Goal: Check status: Check status

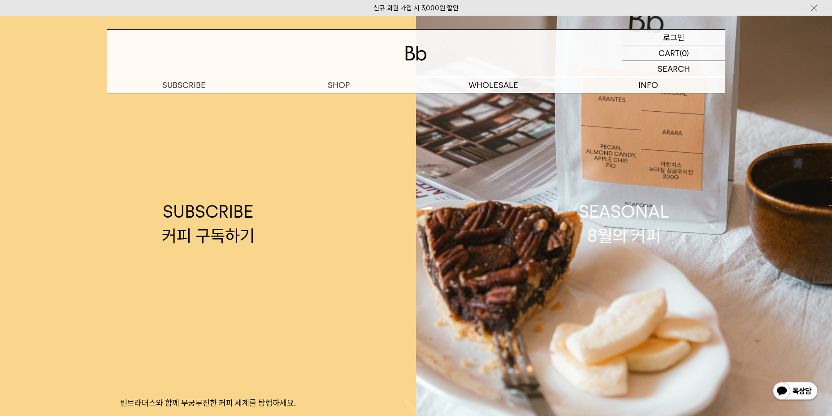
click at [670, 40] on p "로그인" at bounding box center [674, 37] width 22 height 15
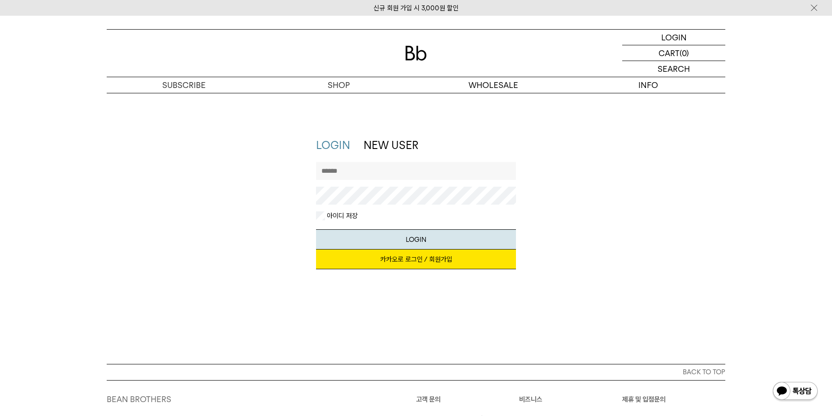
click at [447, 265] on link "카카오로 로그인 / 회원가입" at bounding box center [416, 259] width 200 height 20
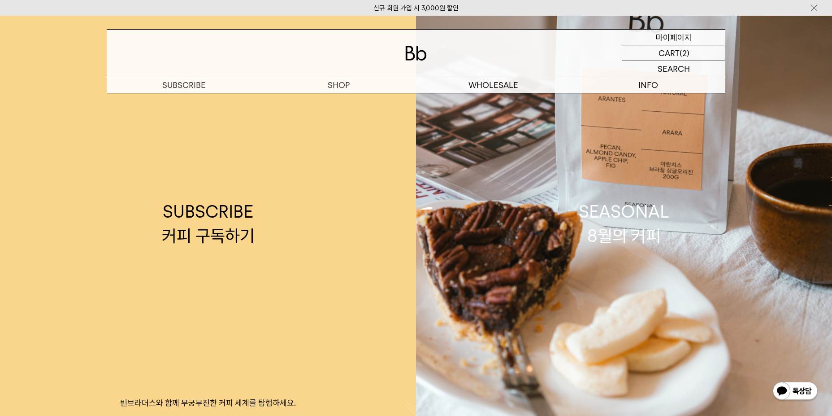
click at [669, 34] on p "마이페이지" at bounding box center [674, 37] width 36 height 15
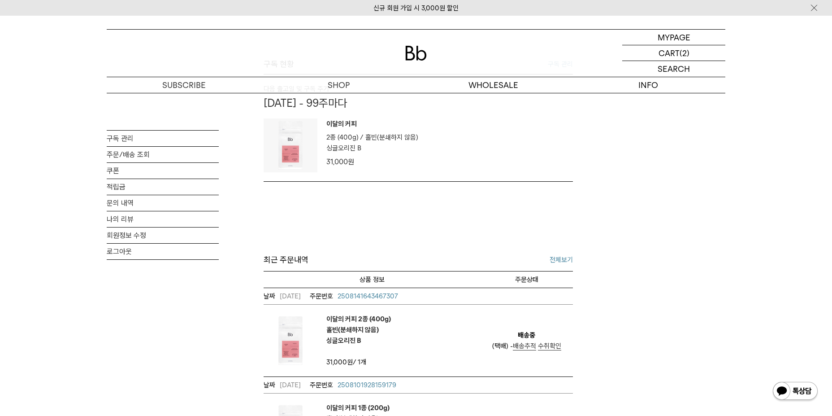
scroll to position [314, 0]
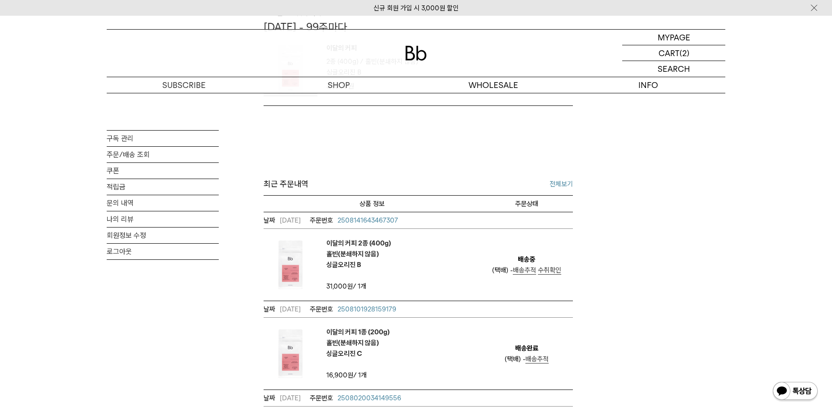
click at [523, 269] on span "배송추적" at bounding box center [524, 270] width 23 height 8
